Goal: Task Accomplishment & Management: Use online tool/utility

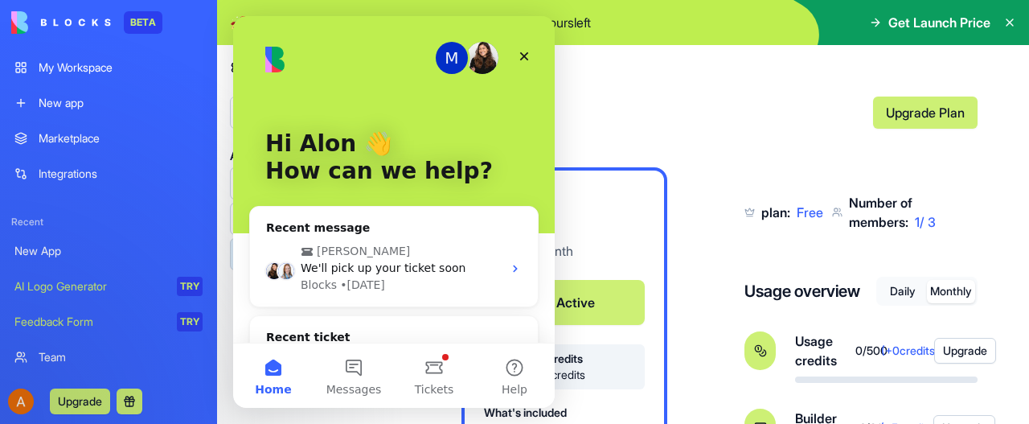
scroll to position [219, 0]
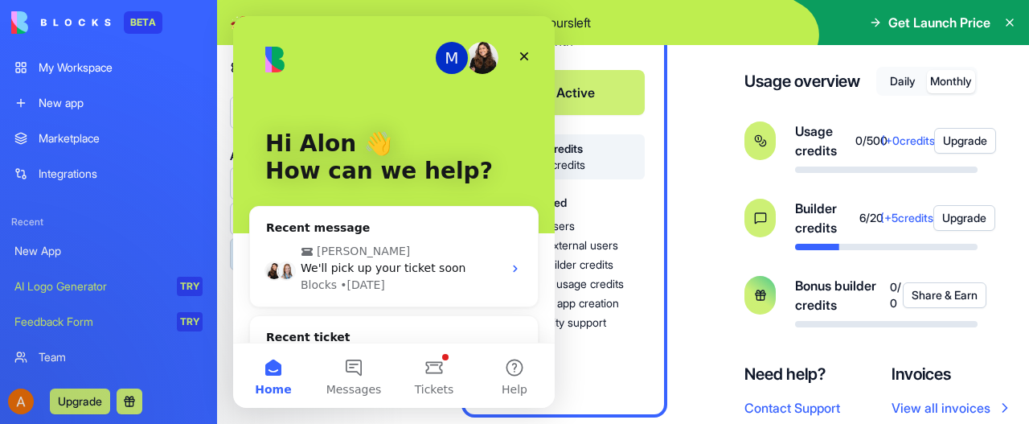
drag, startPoint x: 233, startPoint y: 16, endPoint x: 339, endPoint y: 198, distance: 210.3
click at [707, 412] on div "Free $ 0 / month Active 20 builder credits 500 usage credits What's included Up…" at bounding box center [719, 187] width 516 height 460
click at [509, 268] on icon "Intercom messenger" at bounding box center [515, 268] width 13 height 13
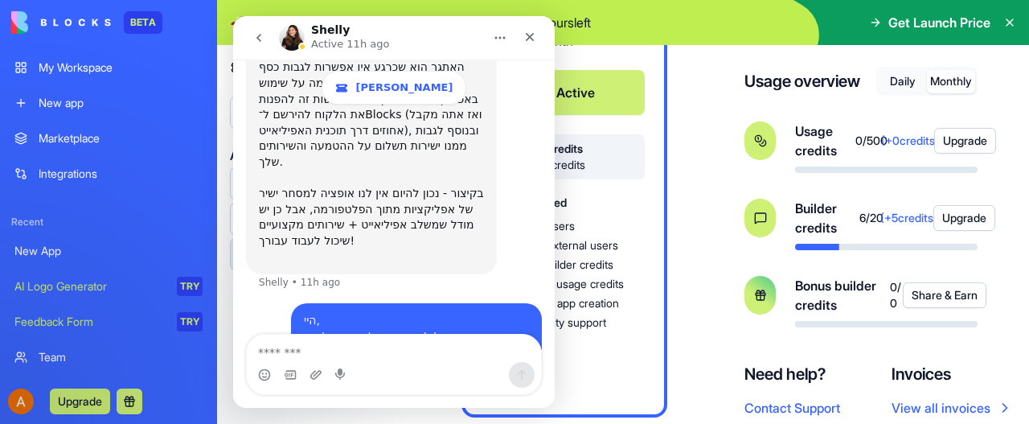
scroll to position [2588, 0]
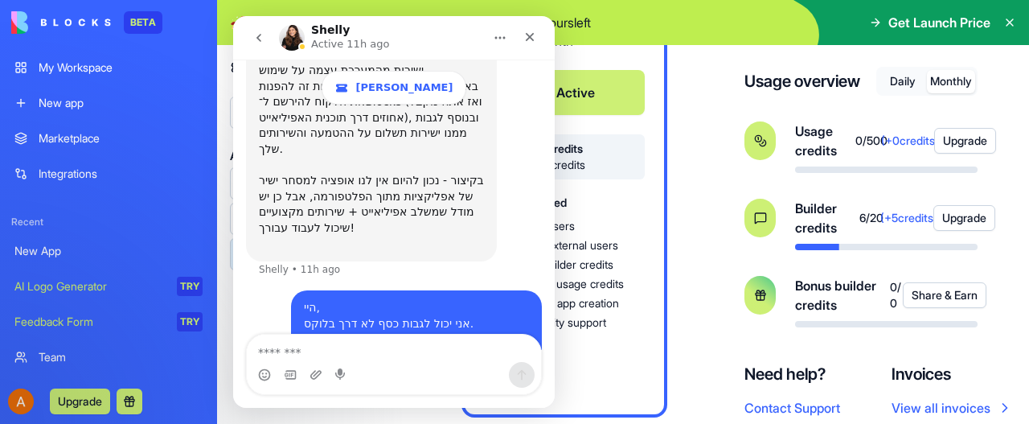
click at [76, 59] on link "My Workspace" at bounding box center [108, 67] width 207 height 32
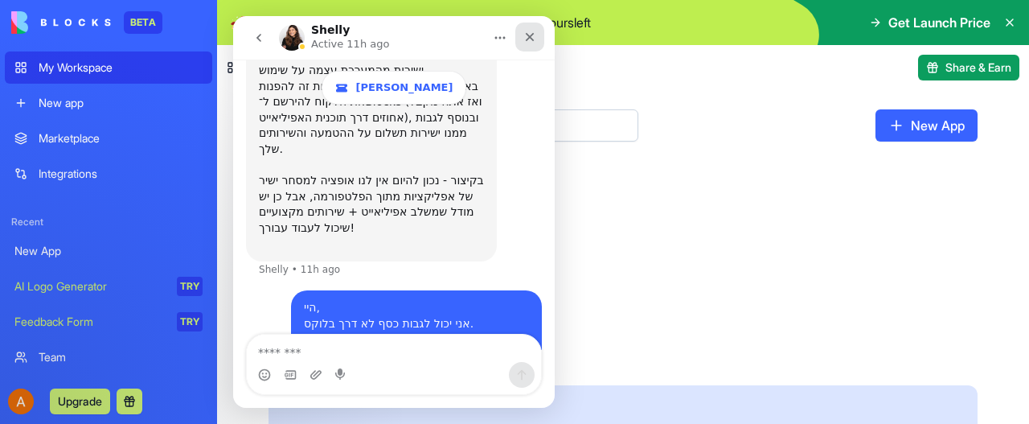
click at [528, 34] on icon "Close" at bounding box center [529, 37] width 13 height 13
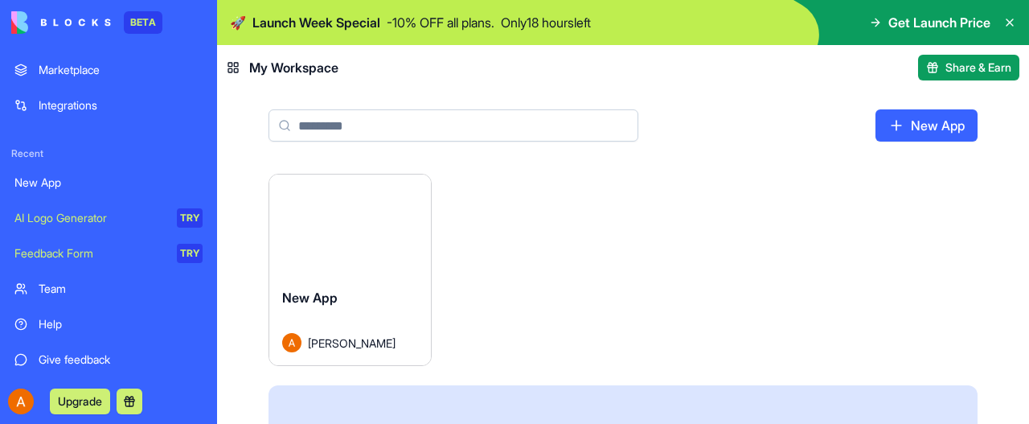
scroll to position [106, 0]
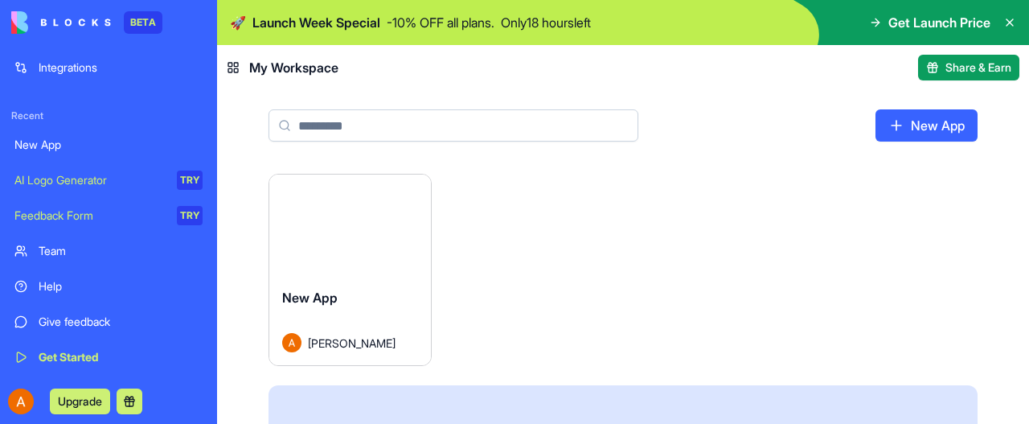
click at [235, 219] on div "Launch New App Alon Kaminsky Find the right apps for you From simple automation…" at bounding box center [623, 400] width 812 height 452
click at [1008, 20] on icon at bounding box center [1009, 22] width 13 height 13
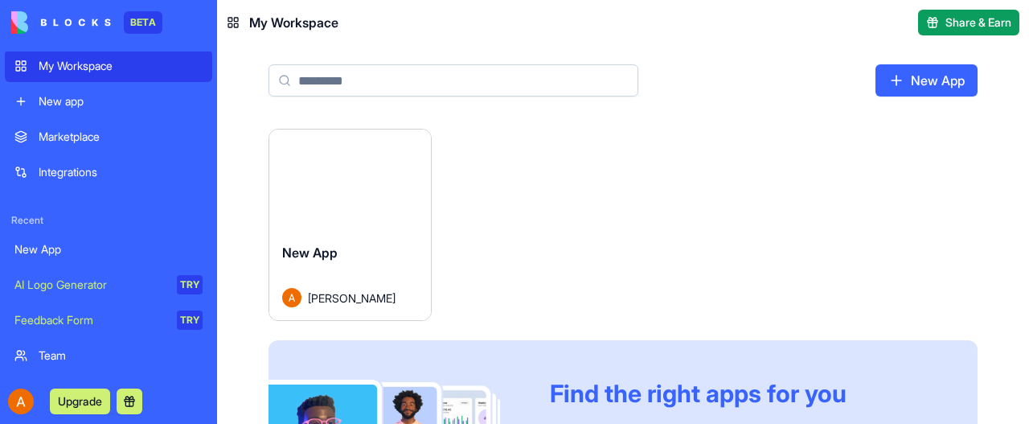
scroll to position [0, 0]
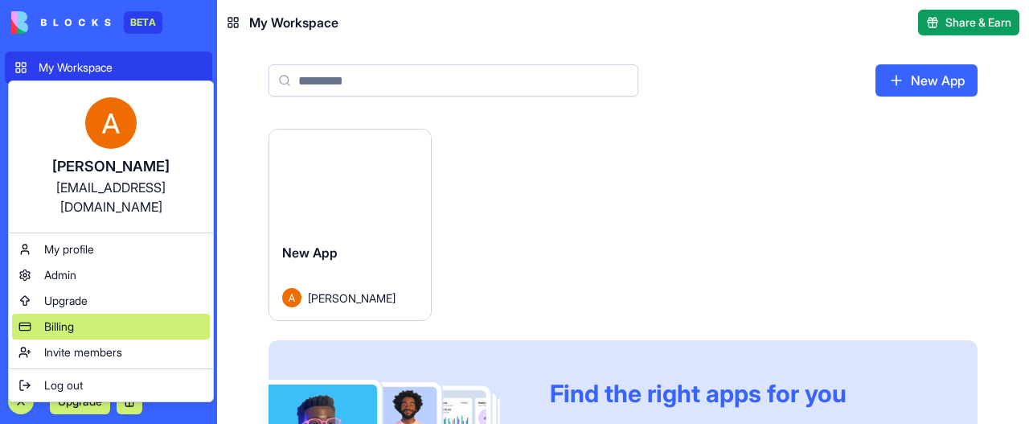
click at [61, 318] on span "Billing" at bounding box center [59, 326] width 30 height 16
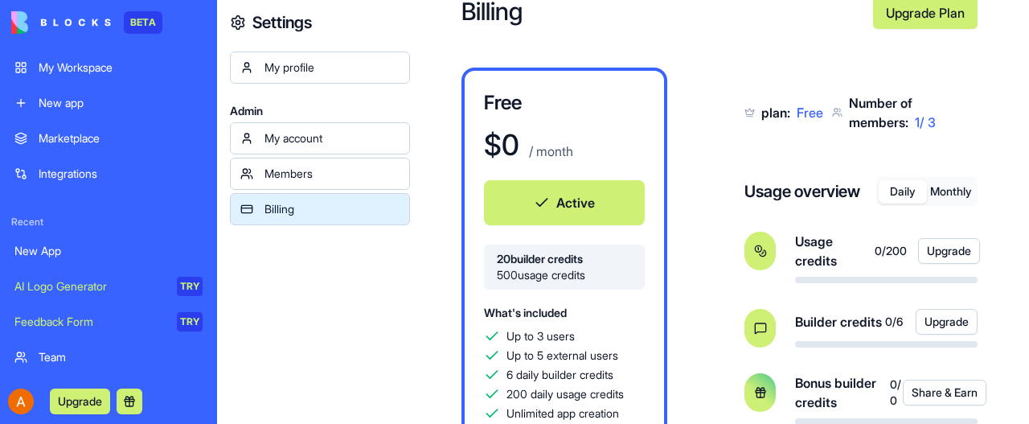
scroll to position [80, 0]
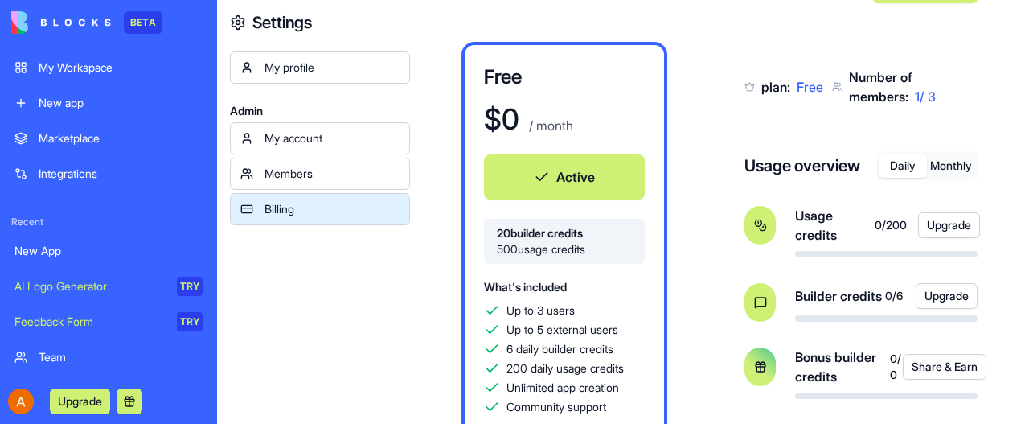
click at [953, 165] on button "Monthly" at bounding box center [951, 165] width 48 height 23
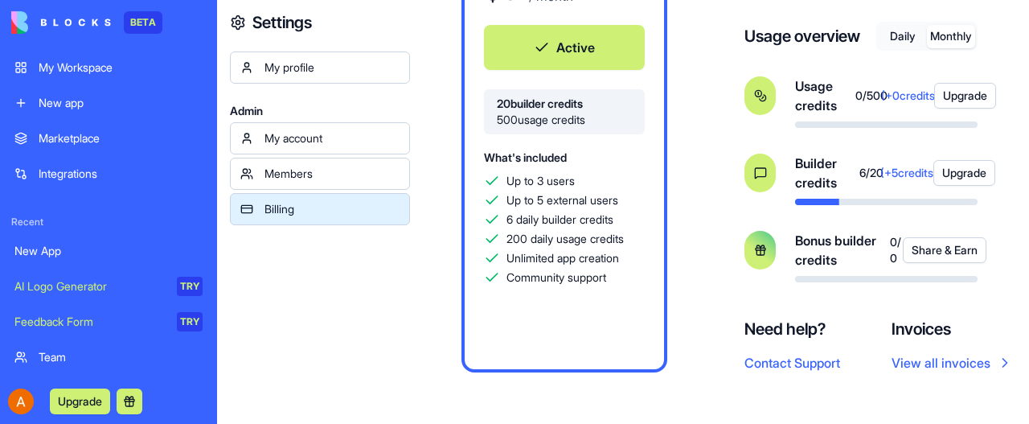
scroll to position [138, 0]
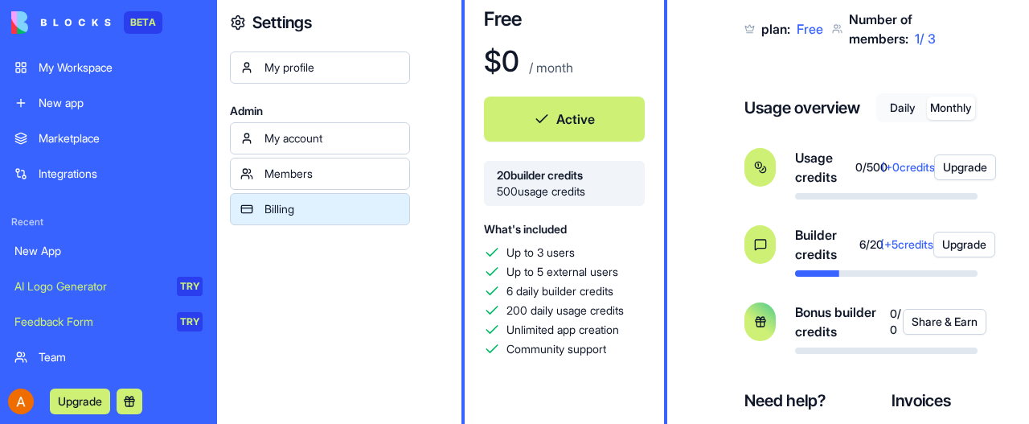
click at [383, 342] on div "My profile Admin My account Members Billing" at bounding box center [320, 263] width 180 height 424
click at [297, 178] on div "Members" at bounding box center [331, 174] width 135 height 16
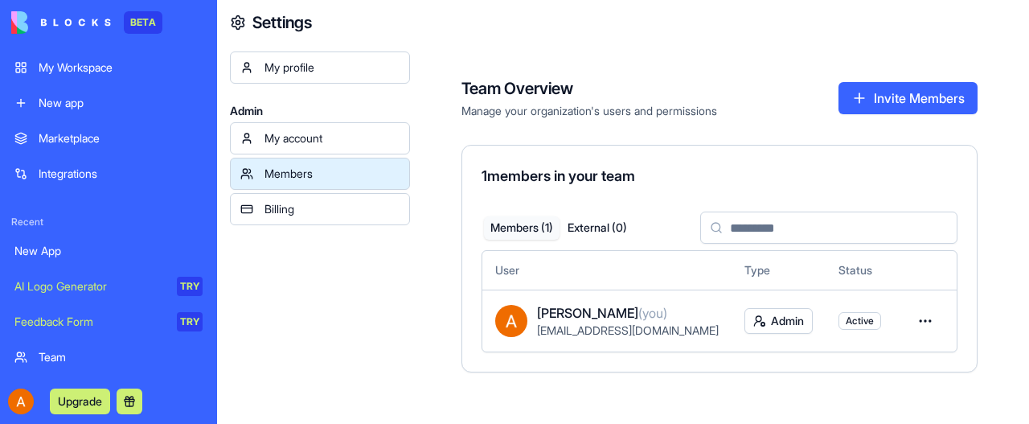
click at [308, 137] on div "My account" at bounding box center [331, 138] width 135 height 16
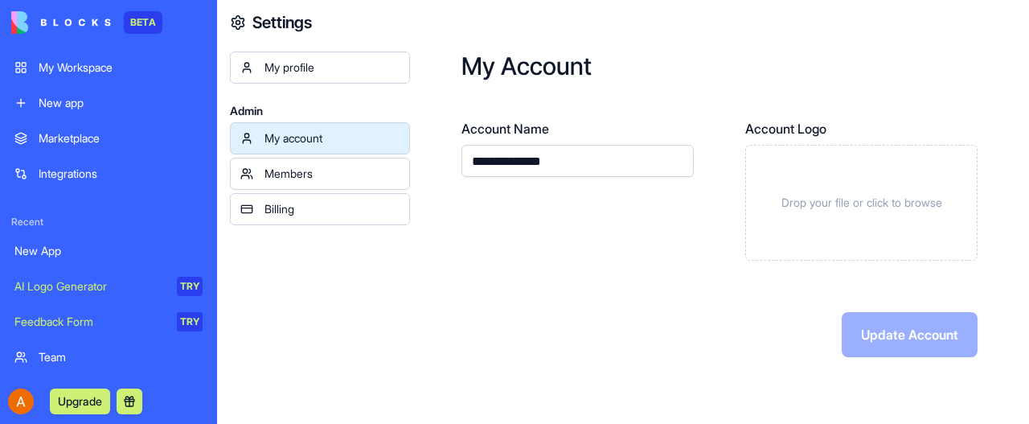
click at [93, 70] on div "My Workspace" at bounding box center [121, 67] width 164 height 16
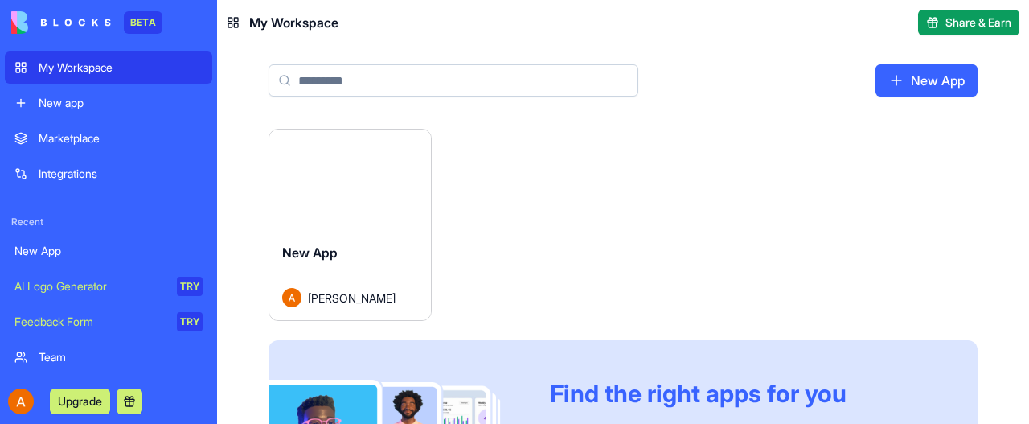
click at [352, 177] on button "Launch" at bounding box center [349, 180] width 121 height 32
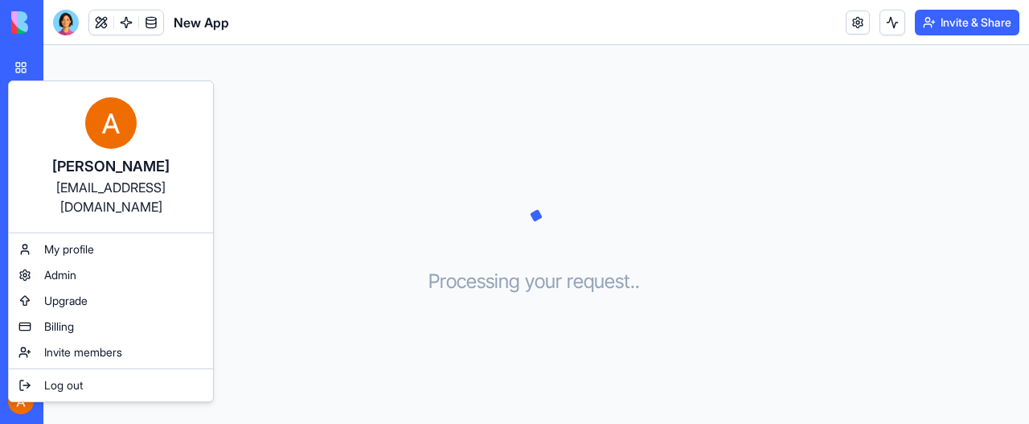
click at [284, 218] on html "BETA My Workspace New app Marketplace Integrations Recent New App AI Logo Gener…" at bounding box center [514, 212] width 1029 height 424
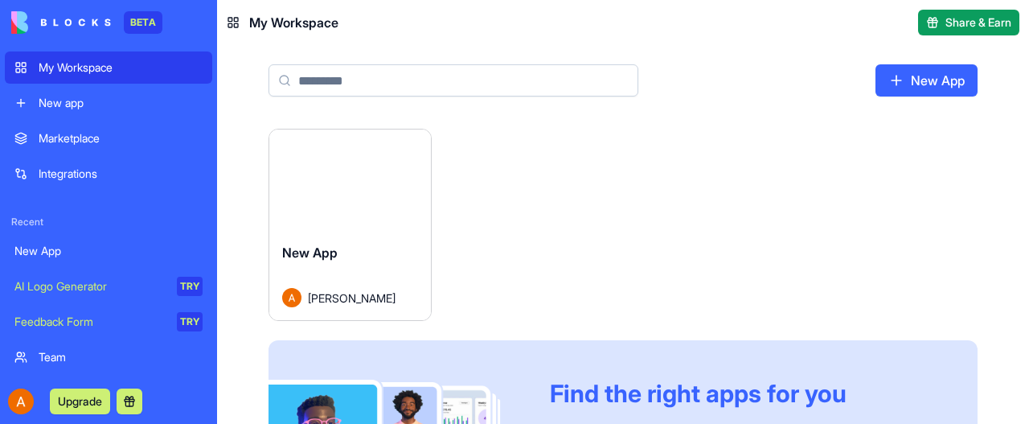
click at [333, 250] on span "New App" at bounding box center [309, 252] width 55 height 16
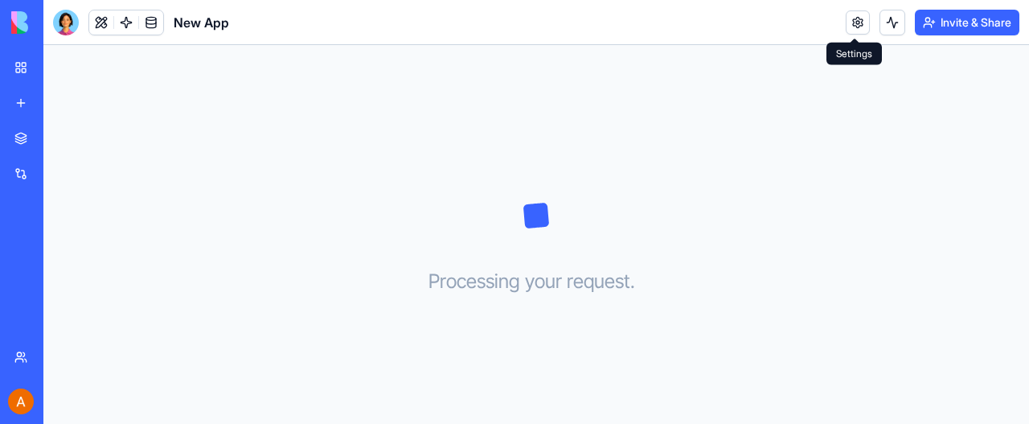
click at [851, 17] on link at bounding box center [857, 22] width 24 height 24
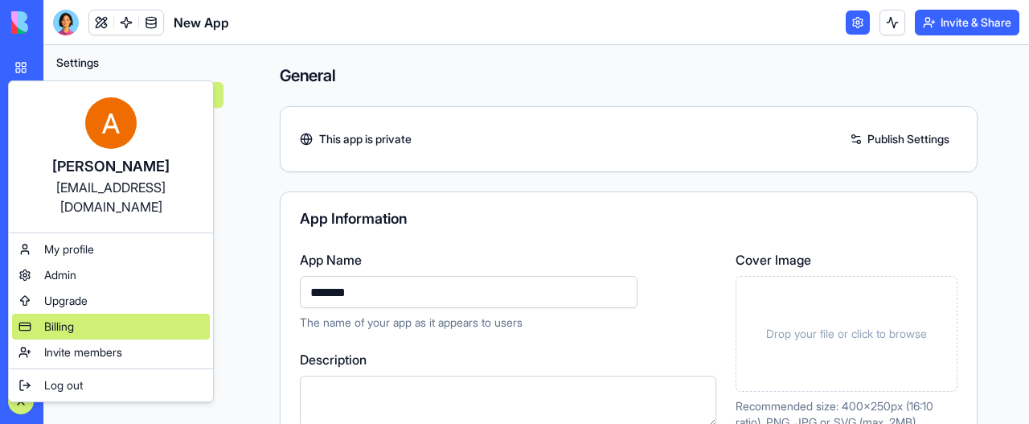
click at [60, 318] on span "Billing" at bounding box center [59, 326] width 30 height 16
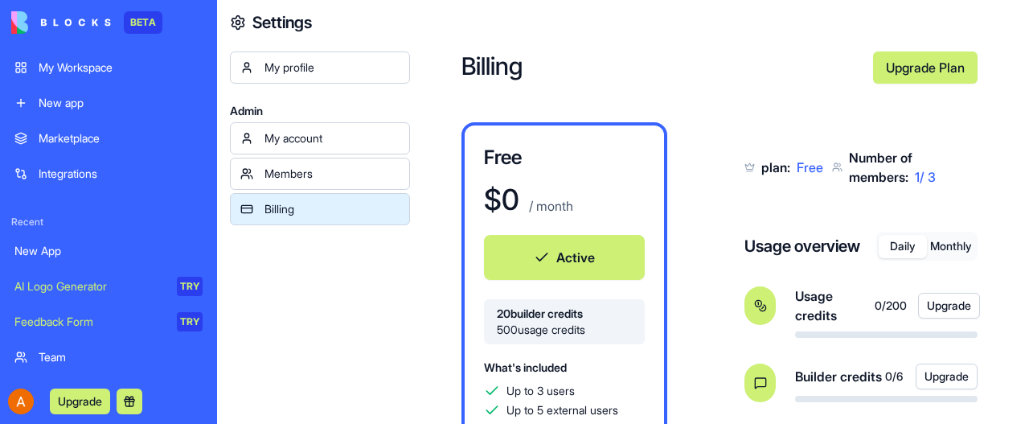
click at [59, 102] on div "New app" at bounding box center [121, 103] width 164 height 16
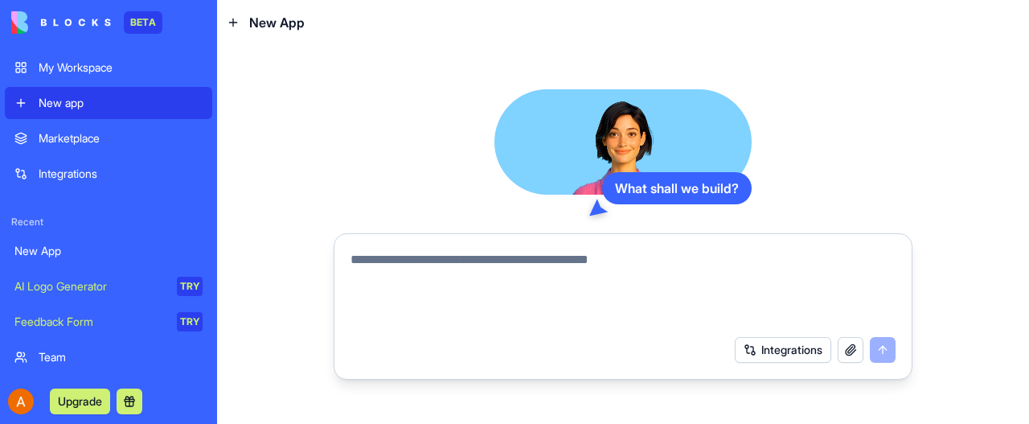
click at [374, 261] on textarea at bounding box center [622, 288] width 545 height 77
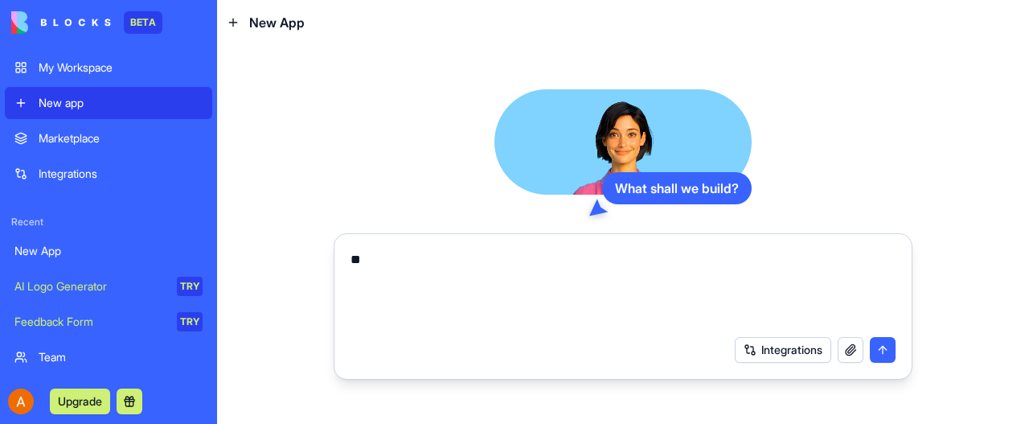
type textarea "*"
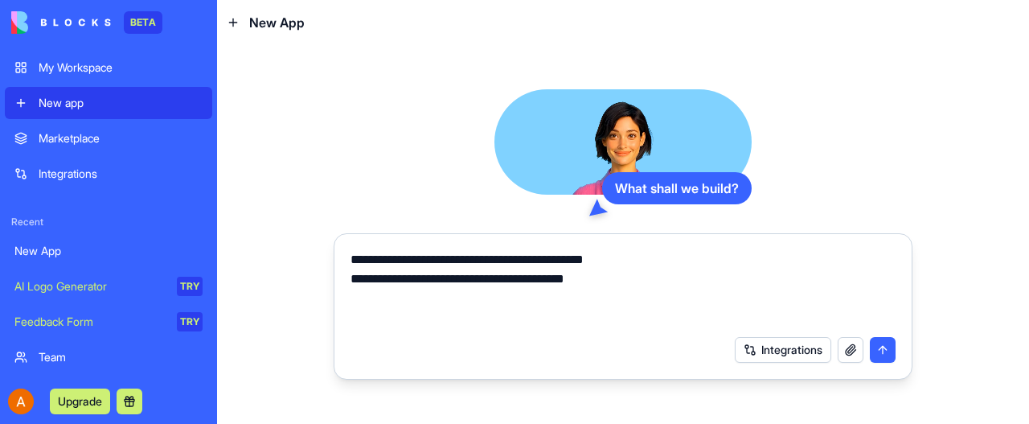
type textarea "**********"
click at [849, 353] on button "button" at bounding box center [850, 350] width 26 height 26
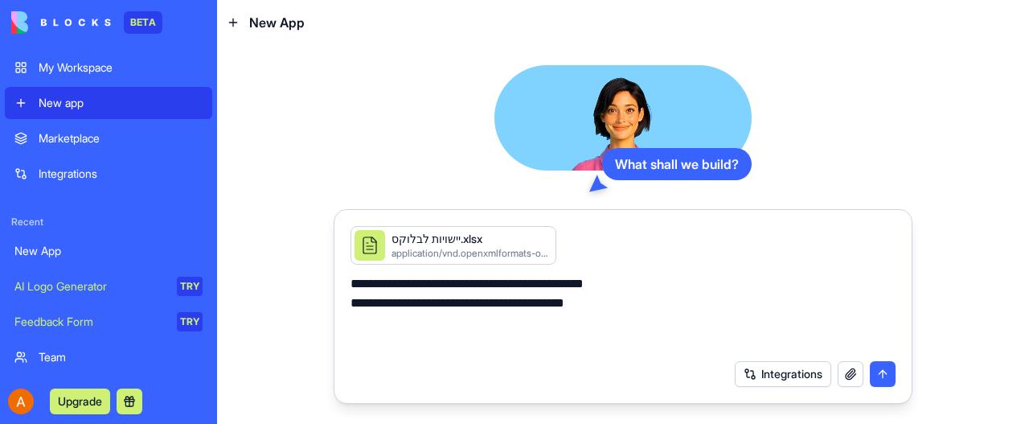
click at [886, 374] on button "submit" at bounding box center [883, 374] width 26 height 26
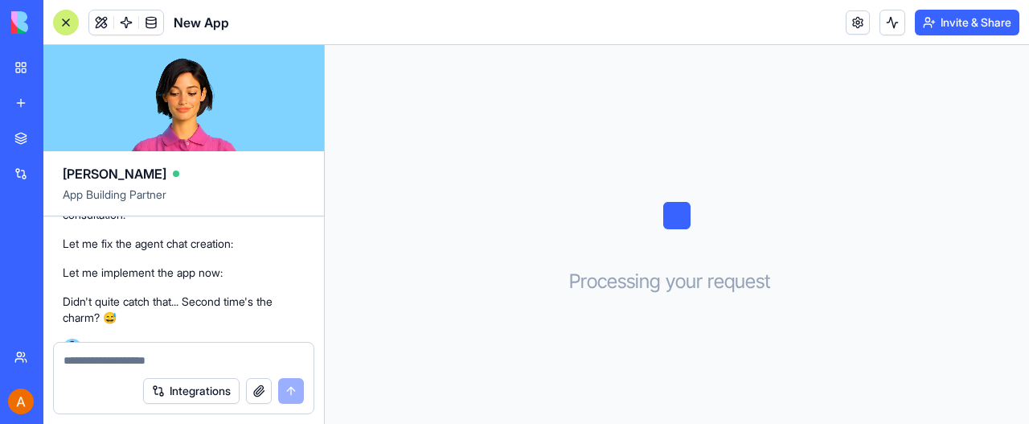
scroll to position [609, 0]
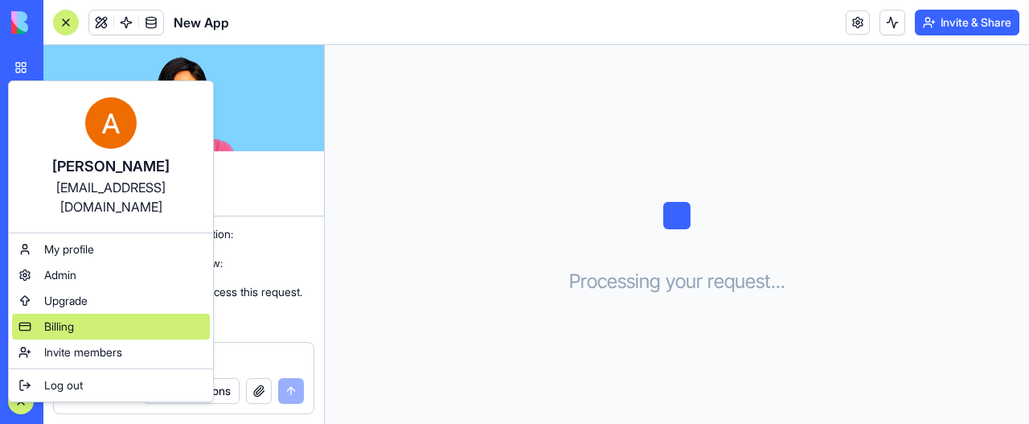
click at [63, 318] on span "Billing" at bounding box center [59, 326] width 30 height 16
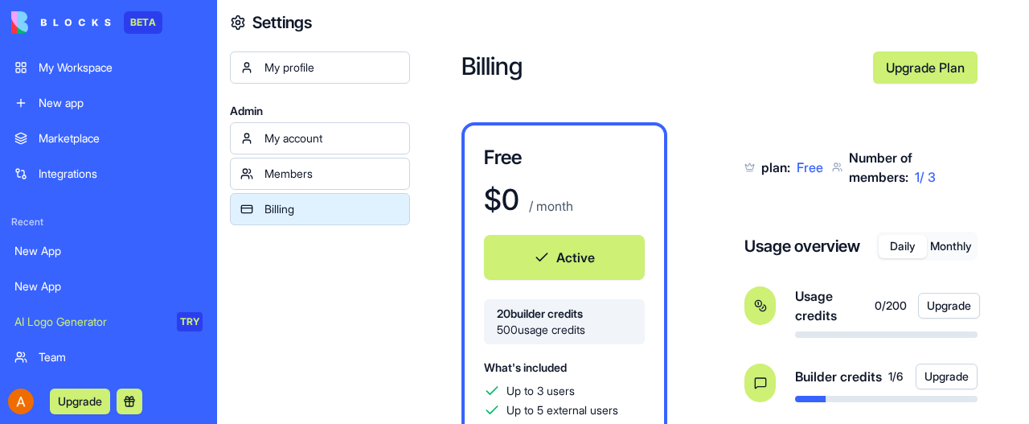
click at [82, 63] on div "My Workspace" at bounding box center [121, 67] width 164 height 16
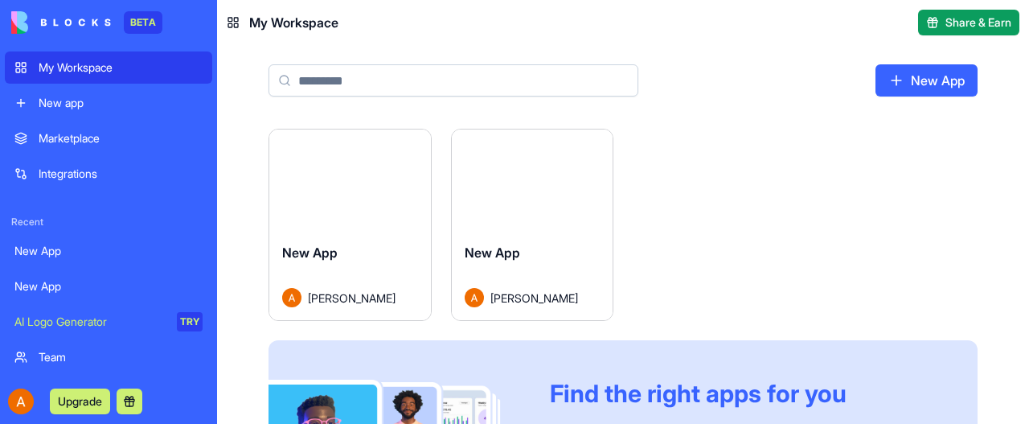
click at [513, 252] on span "New App" at bounding box center [491, 252] width 55 height 16
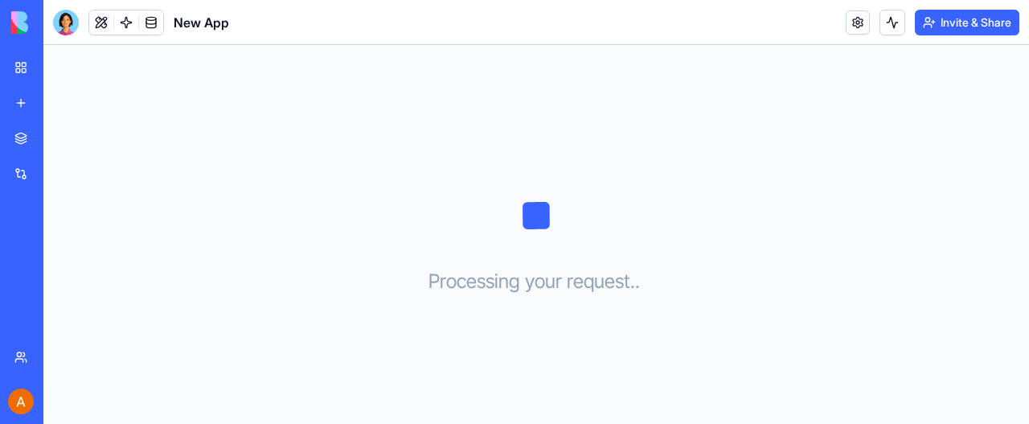
click at [59, 67] on div "My Workspace" at bounding box center [49, 67] width 21 height 16
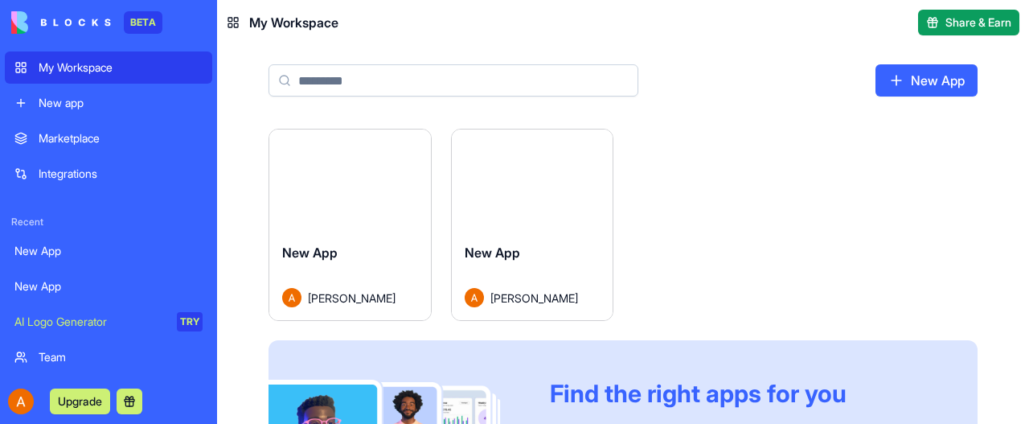
click at [352, 219] on div "Launch" at bounding box center [350, 179] width 162 height 100
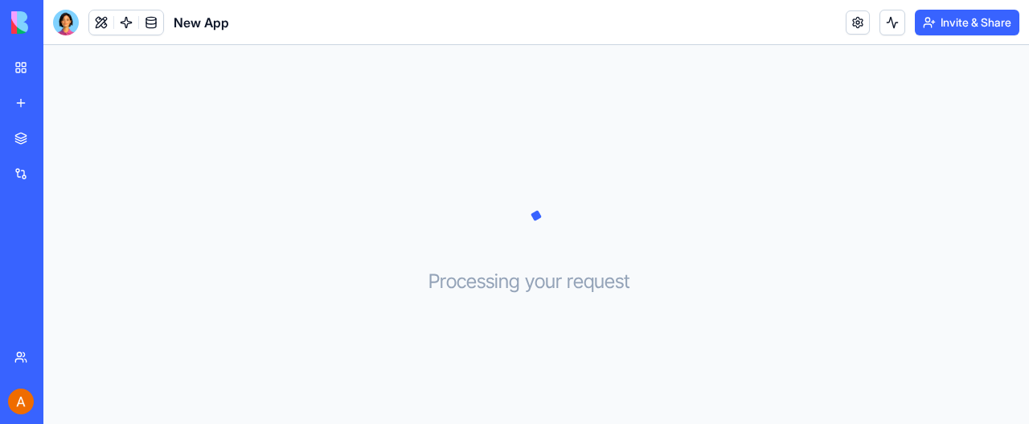
click at [59, 67] on div "My Workspace" at bounding box center [49, 67] width 21 height 16
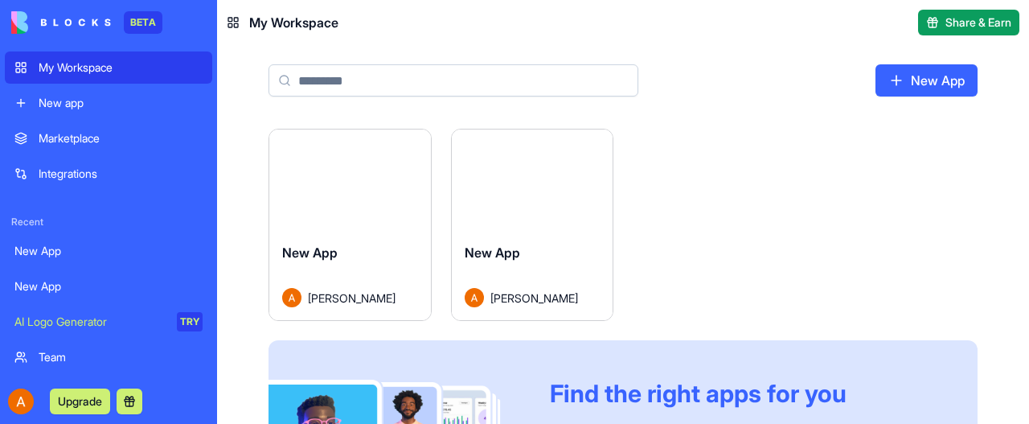
click at [542, 194] on button "Launch" at bounding box center [532, 180] width 121 height 32
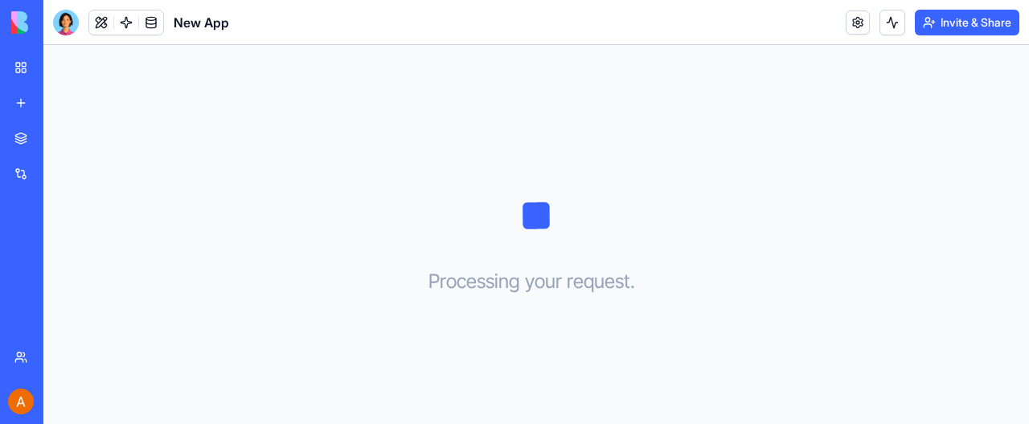
click at [59, 70] on div "My Workspace" at bounding box center [49, 67] width 21 height 16
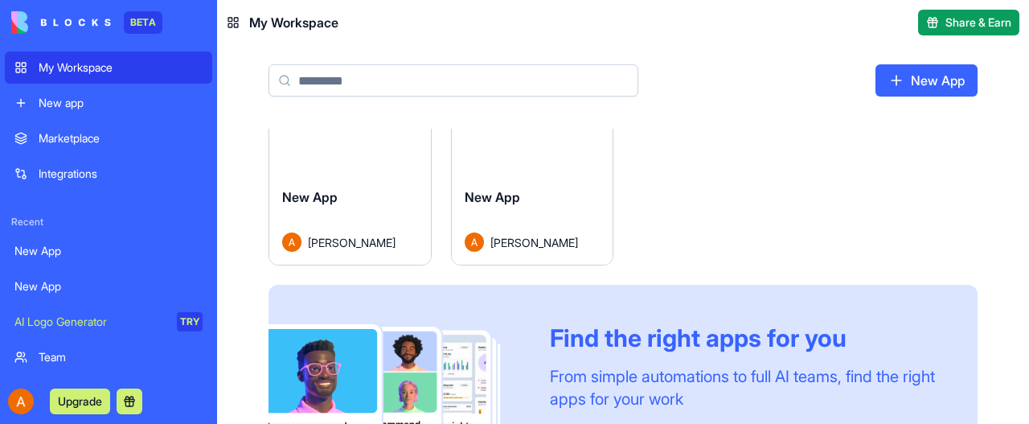
scroll to position [80, 0]
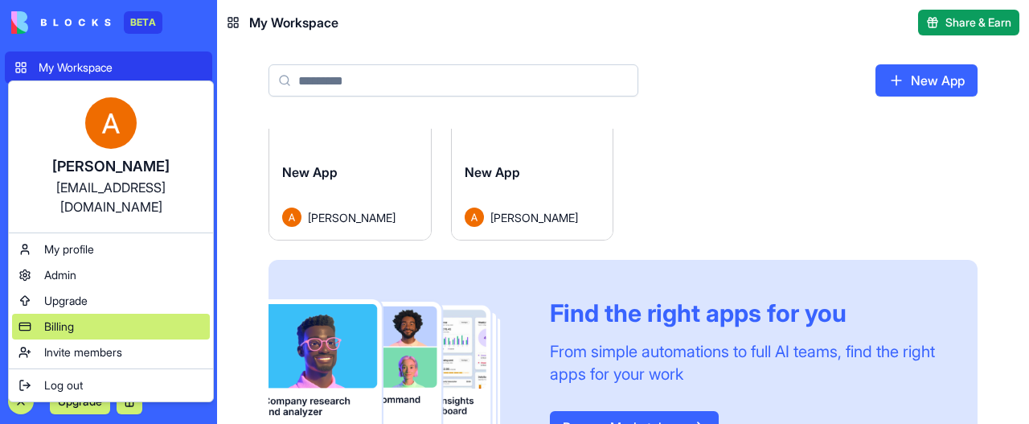
click at [69, 318] on span "Billing" at bounding box center [59, 326] width 30 height 16
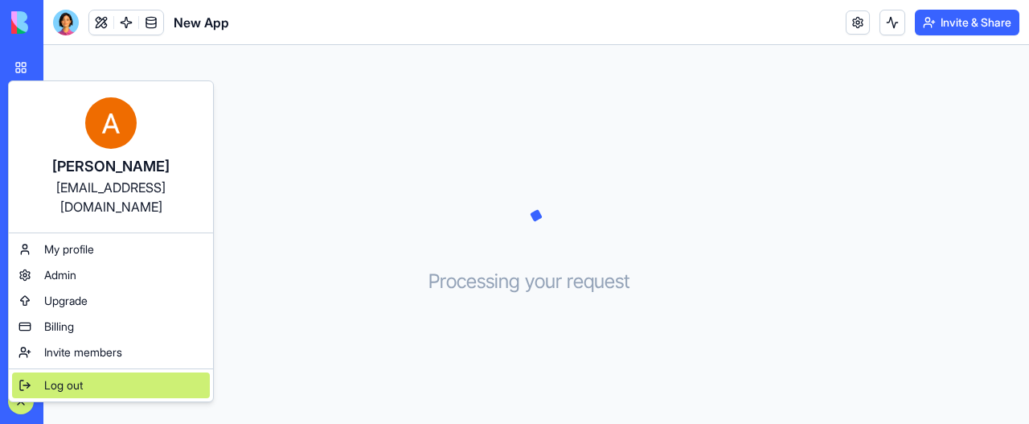
click at [58, 377] on span "Log out" at bounding box center [63, 385] width 39 height 16
